Goal: Task Accomplishment & Management: Use online tool/utility

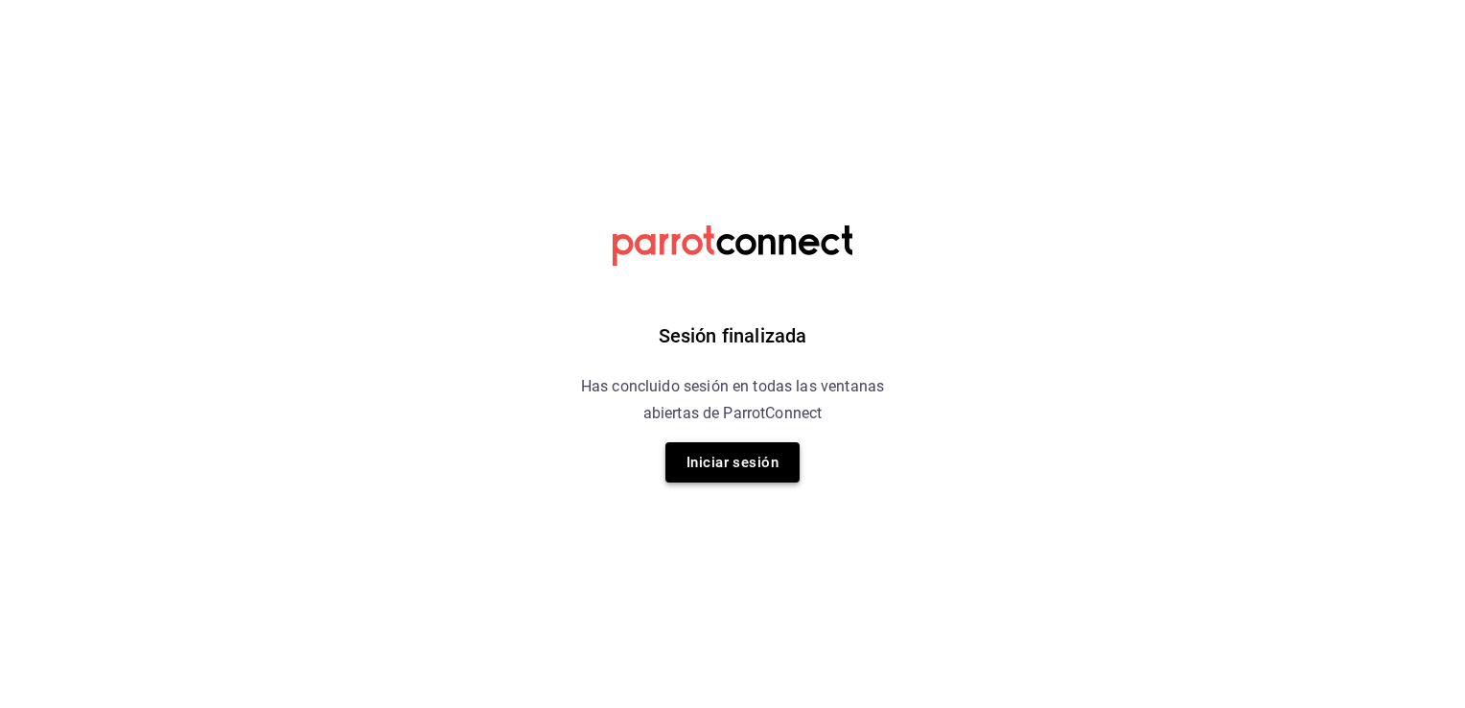
click at [737, 458] on button "Iniciar sesión" at bounding box center [732, 462] width 134 height 40
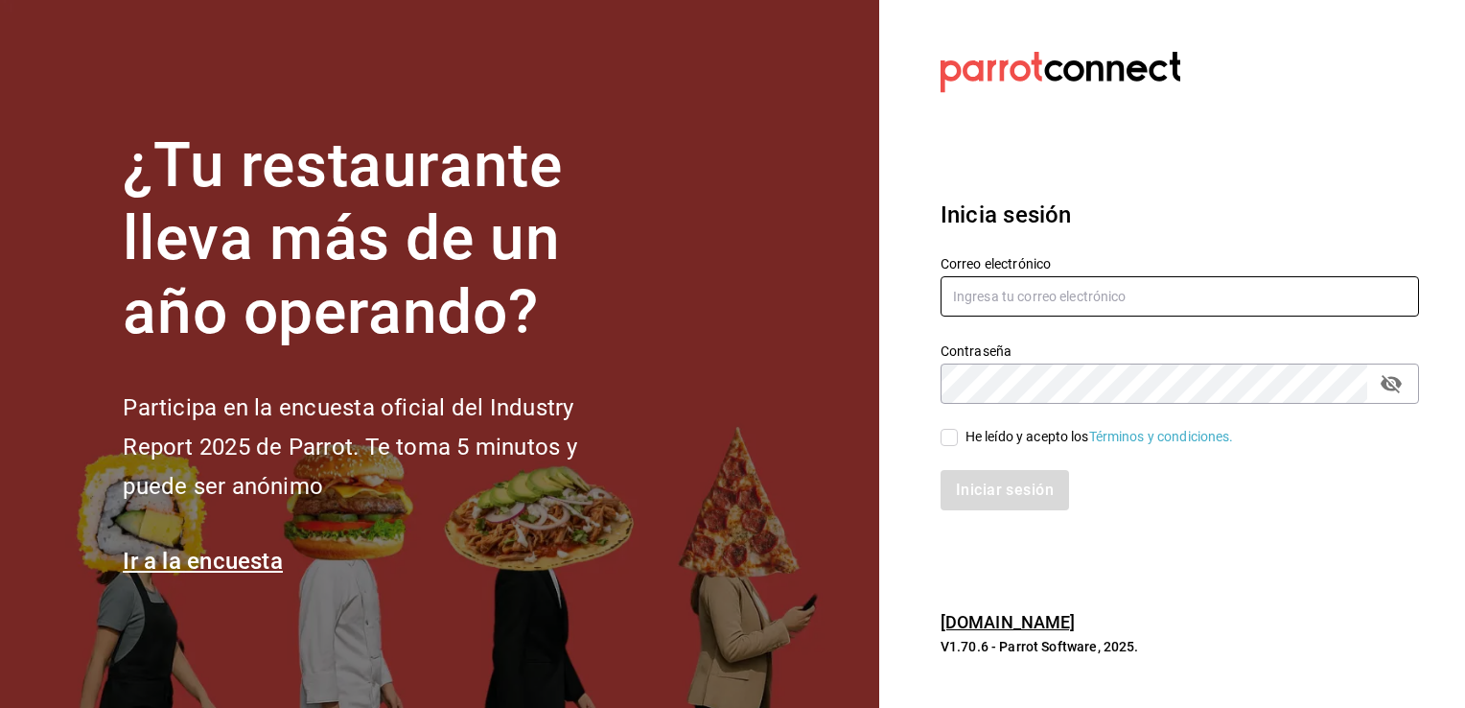
click at [1072, 292] on input "text" at bounding box center [1180, 296] width 478 height 40
type input "[EMAIL_ADDRESS][DOMAIN_NAME]"
click at [1015, 286] on input "[EMAIL_ADDRESS][DOMAIN_NAME]" at bounding box center [1180, 296] width 478 height 40
click at [949, 432] on input "He leído y acepto los Términos y condiciones." at bounding box center [949, 437] width 17 height 17
checkbox input "true"
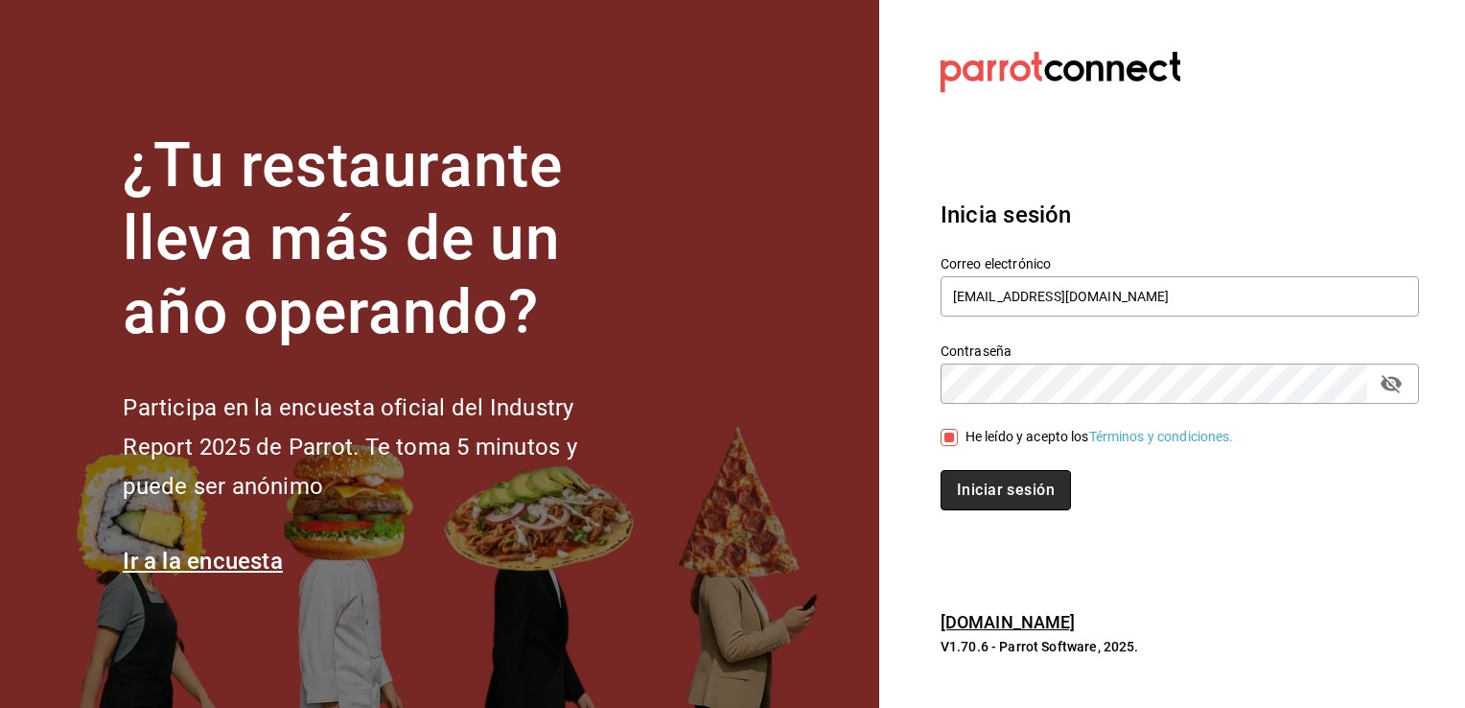
click at [996, 494] on button "Iniciar sesión" at bounding box center [1006, 490] width 130 height 40
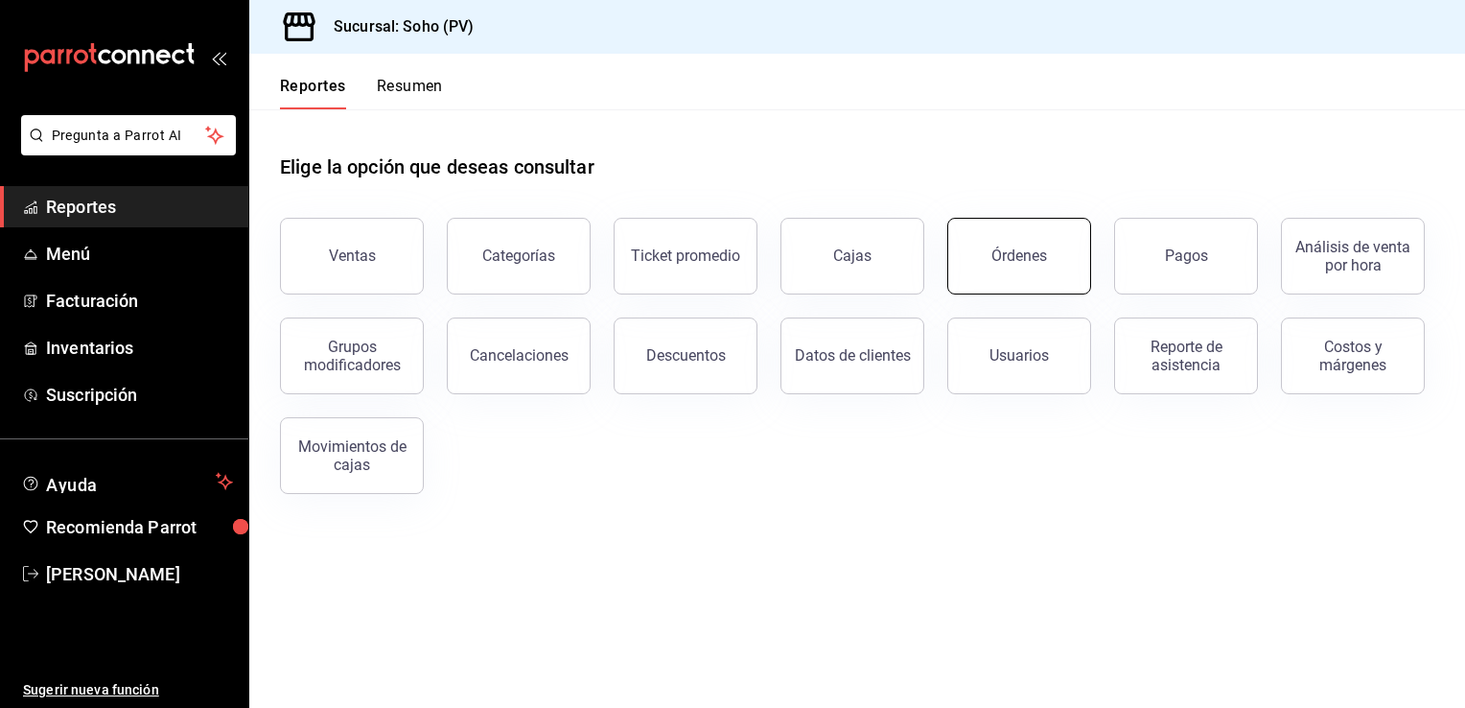
click at [1004, 252] on div "Órdenes" at bounding box center [1019, 255] width 56 height 18
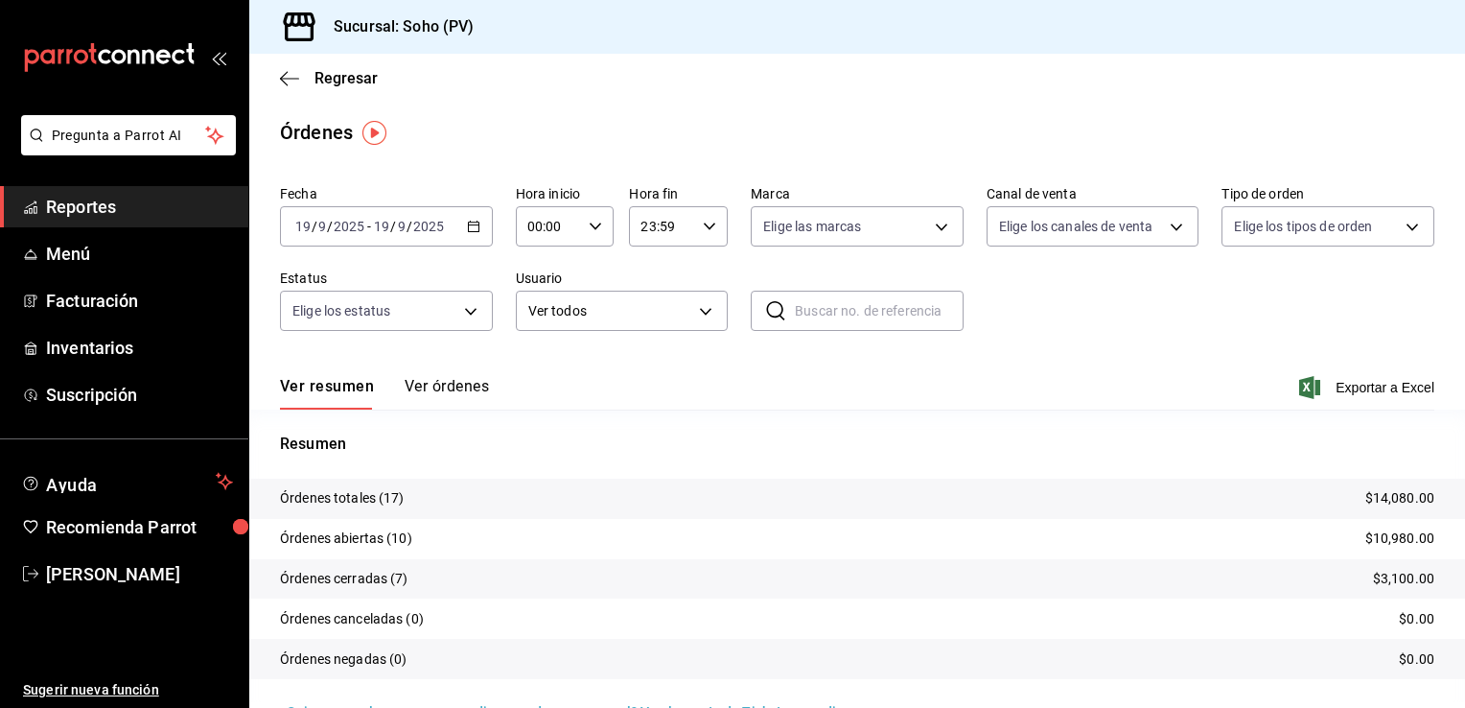
click at [479, 226] on div "2025-09-19 19 / 9 / 2025 - 2025-09-19 19 / 9 / 2025" at bounding box center [386, 226] width 213 height 40
click at [467, 228] on icon "button" at bounding box center [473, 226] width 13 height 13
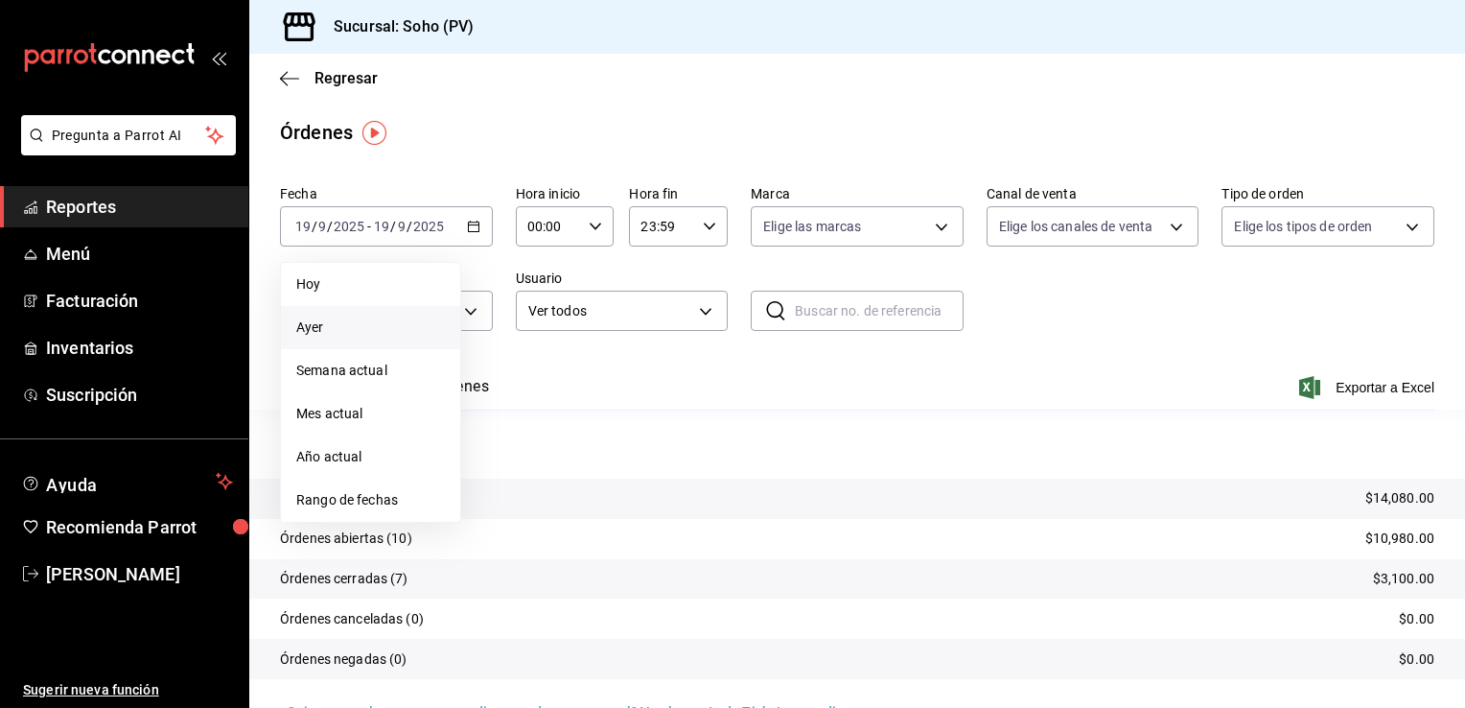
click at [310, 330] on span "Ayer" at bounding box center [370, 327] width 149 height 20
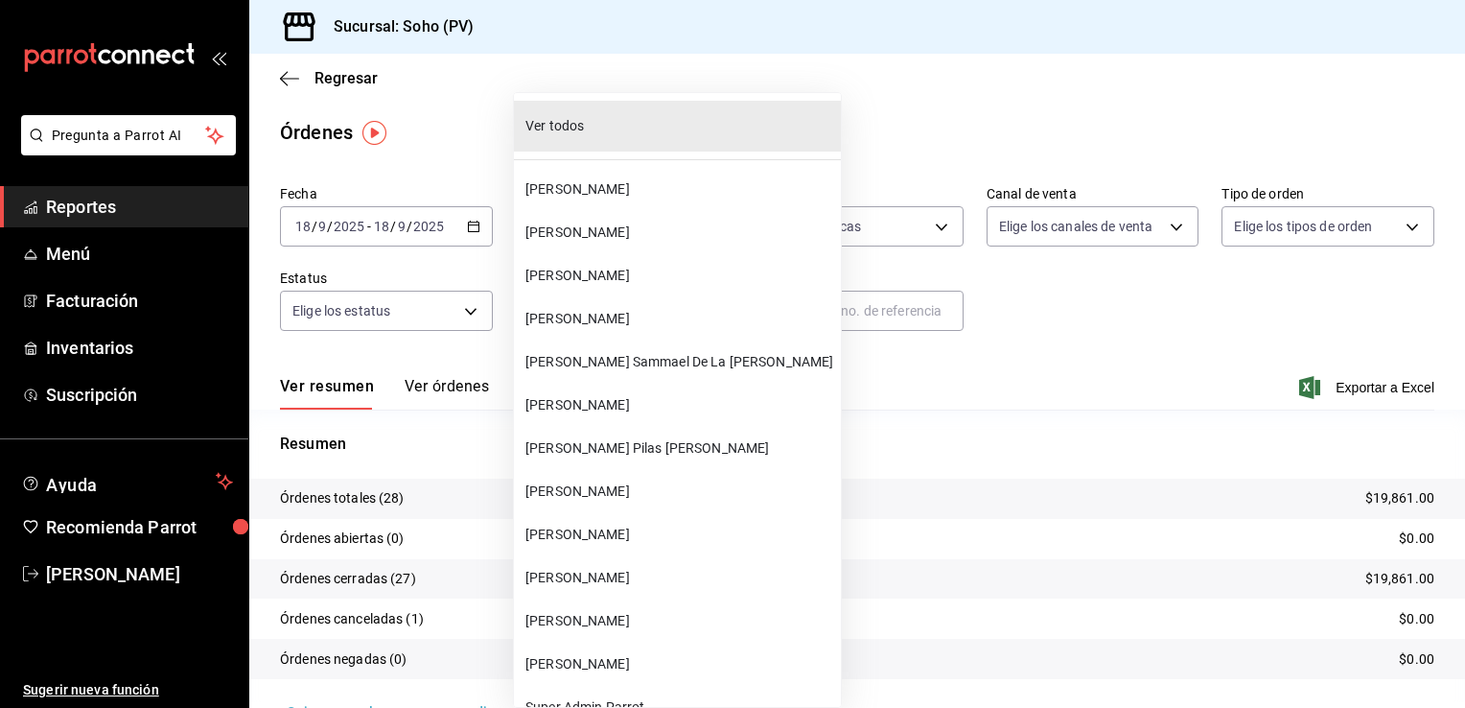
click at [694, 312] on body "Pregunta a Parrot AI Reportes Menú Facturación Inventarios Suscripción Ayuda Re…" at bounding box center [732, 354] width 1465 height 708
click at [575, 233] on span "Vanessa Olvera" at bounding box center [679, 232] width 308 height 20
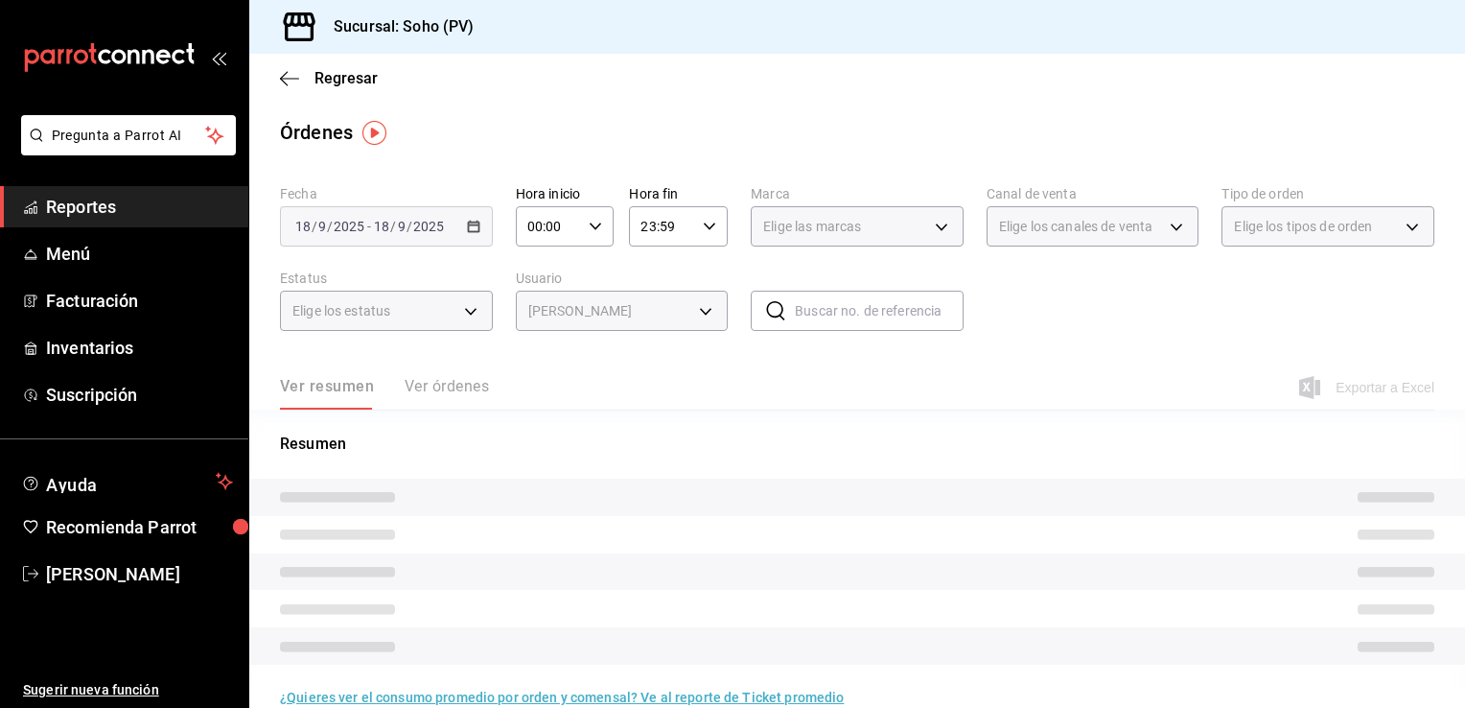
type input "eff2c79b-b475-4bd7-9a5a-0760097c9969"
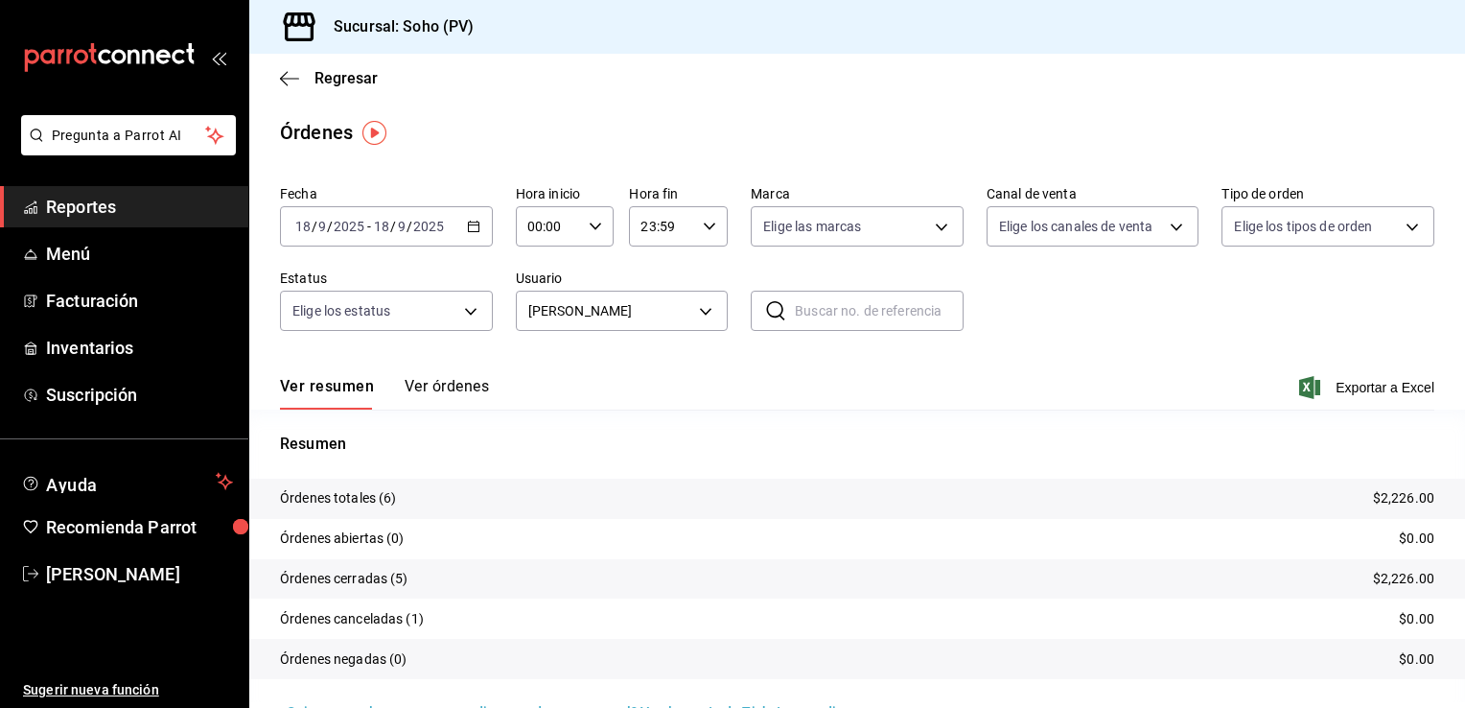
click at [452, 387] on button "Ver órdenes" at bounding box center [447, 393] width 84 height 33
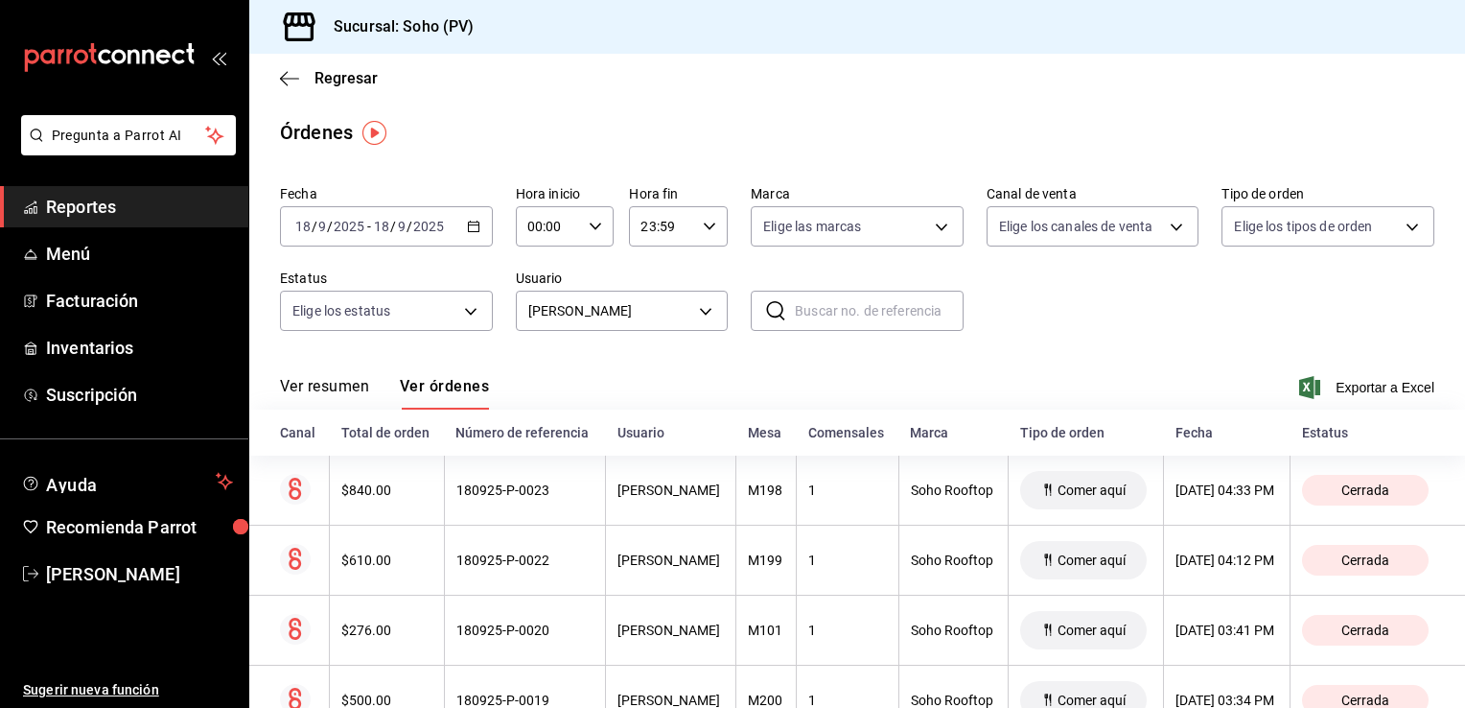
click at [1342, 387] on span "Exportar a Excel" at bounding box center [1368, 387] width 131 height 23
